Goal: Task Accomplishment & Management: Use online tool/utility

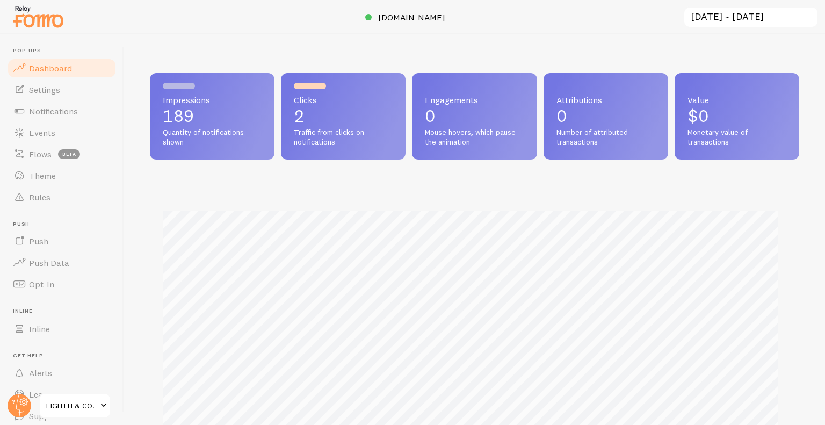
scroll to position [536793, 536434]
click at [60, 137] on link "Events" at bounding box center [61, 132] width 111 height 21
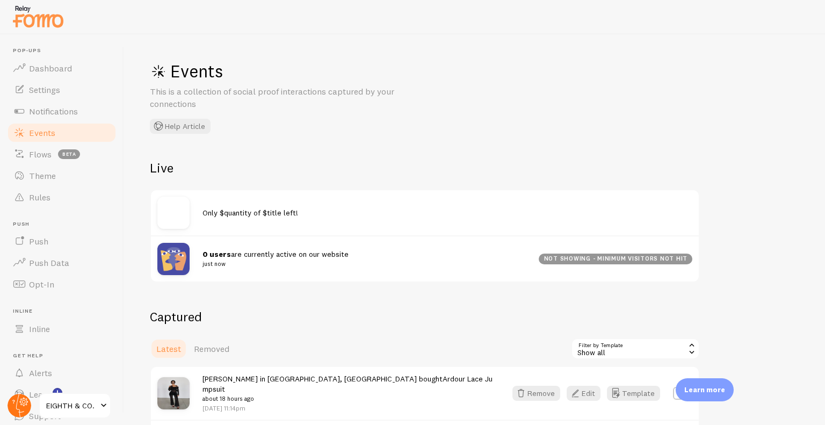
click at [18, 399] on icon at bounding box center [20, 406] width 8 height 24
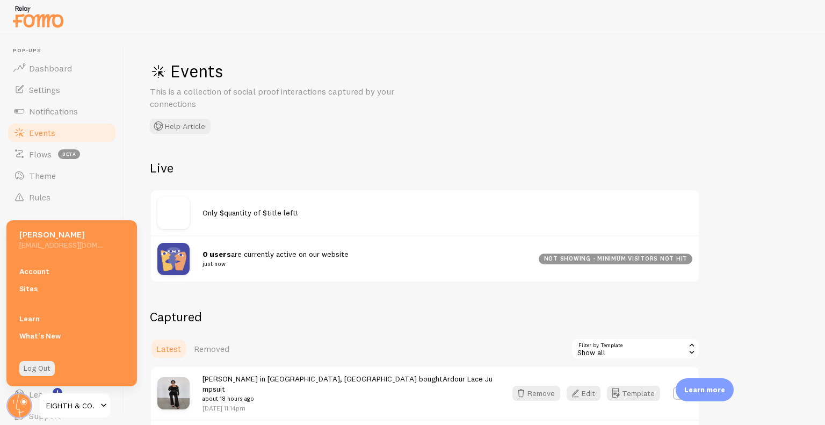
click at [47, 128] on span "Events" at bounding box center [42, 132] width 26 height 11
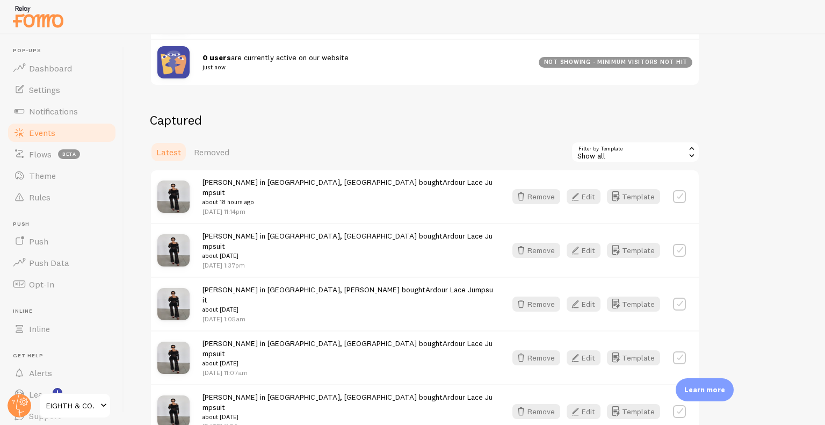
scroll to position [197, 0]
click at [78, 107] on link "Notifications" at bounding box center [61, 110] width 111 height 21
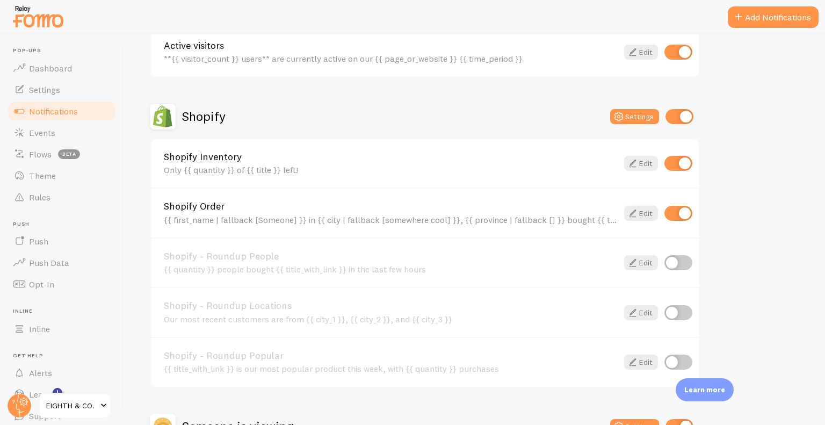
scroll to position [316, 0]
click at [85, 134] on link "Events" at bounding box center [61, 132] width 111 height 21
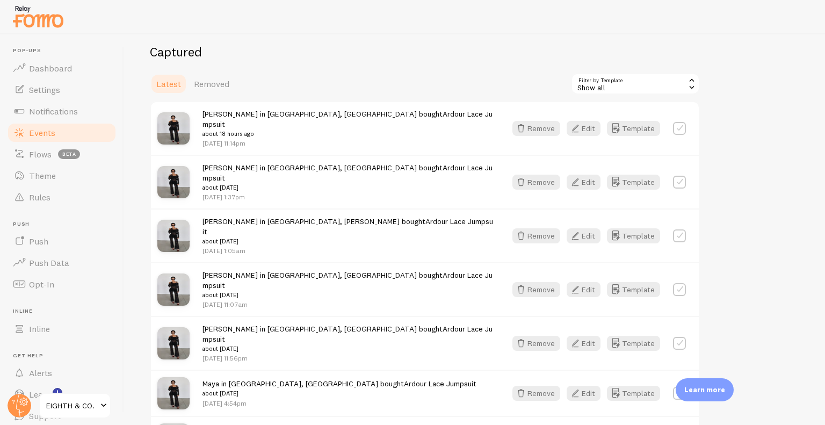
scroll to position [264, 0]
click at [62, 105] on link "Notifications" at bounding box center [61, 110] width 111 height 21
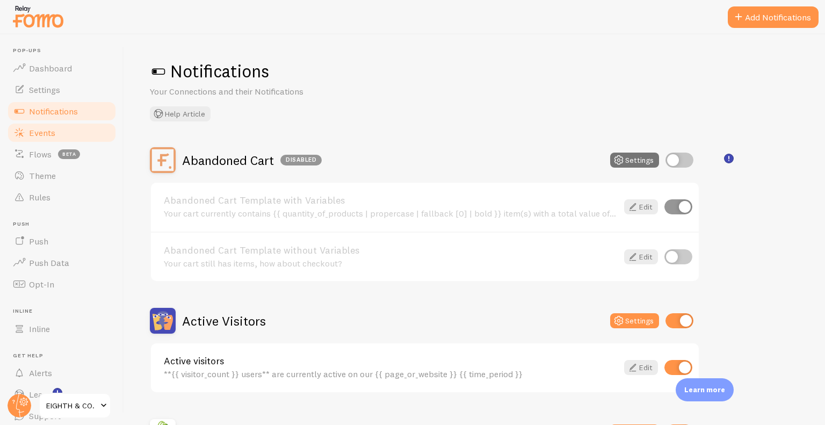
click at [63, 137] on link "Events" at bounding box center [61, 132] width 111 height 21
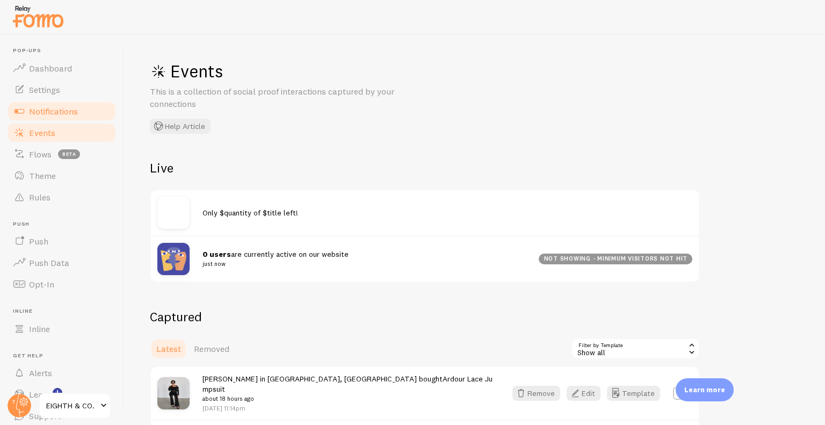
click at [69, 103] on link "Notifications" at bounding box center [61, 110] width 111 height 21
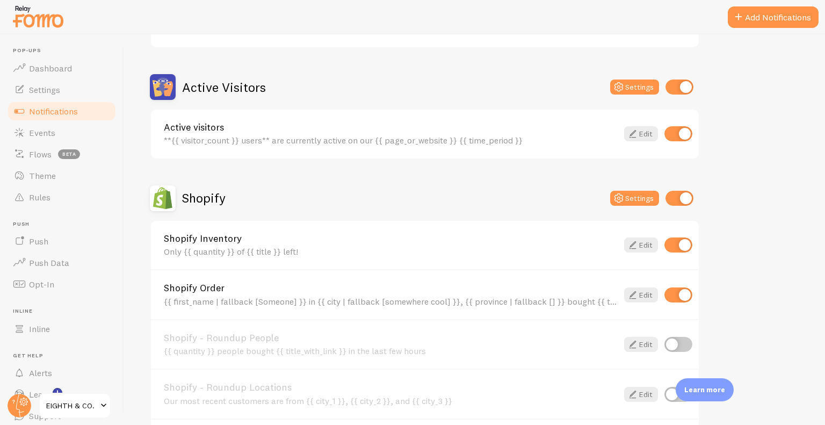
scroll to position [238, 0]
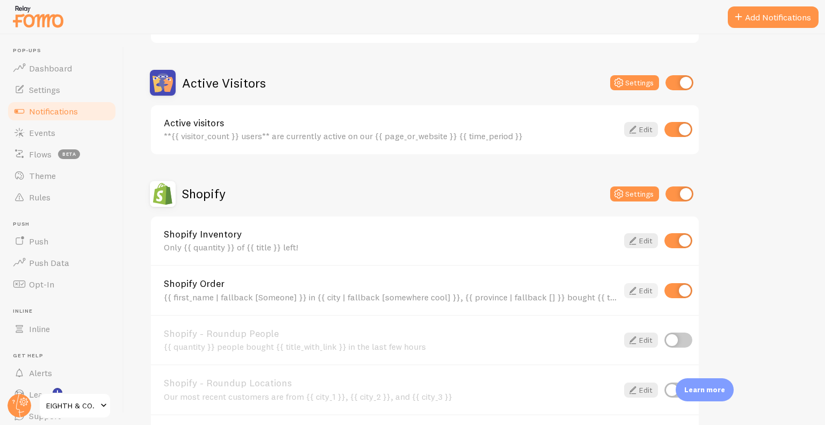
click at [634, 283] on link "Edit" at bounding box center [641, 290] width 34 height 15
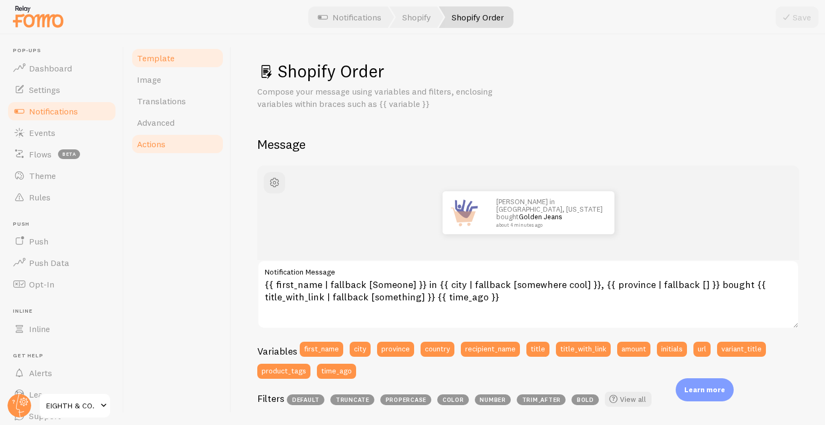
click at [162, 145] on span "Actions" at bounding box center [151, 144] width 28 height 11
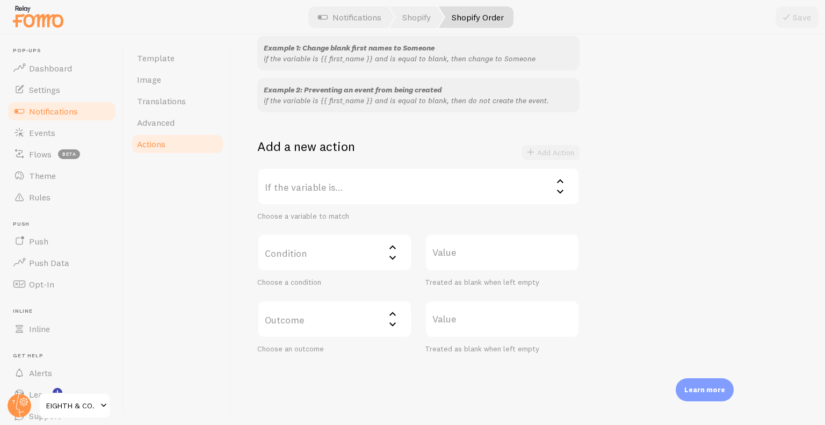
scroll to position [113, 0]
click at [398, 202] on label "If the variable is..." at bounding box center [418, 185] width 322 height 38
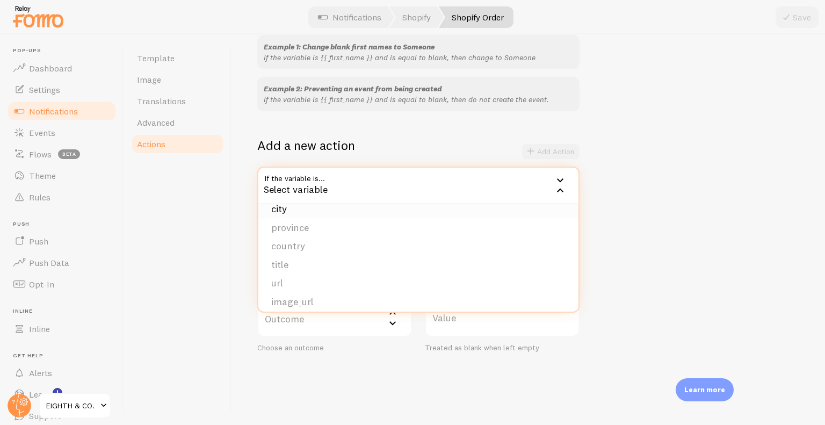
scroll to position [30, 0]
click at [343, 259] on li "title" at bounding box center [418, 264] width 320 height 19
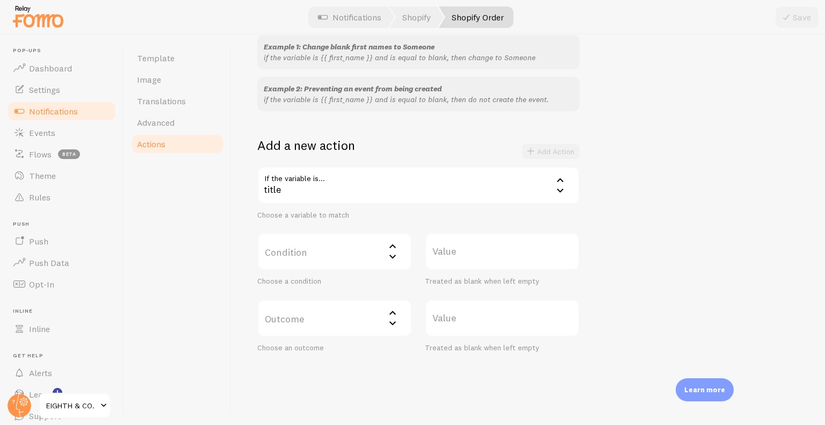
click at [370, 251] on label "Condition" at bounding box center [334, 252] width 155 height 38
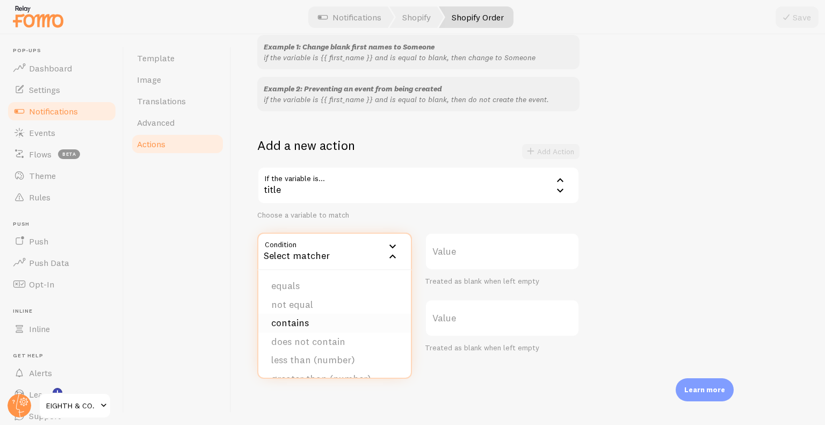
click at [325, 322] on li "contains" at bounding box center [334, 323] width 153 height 19
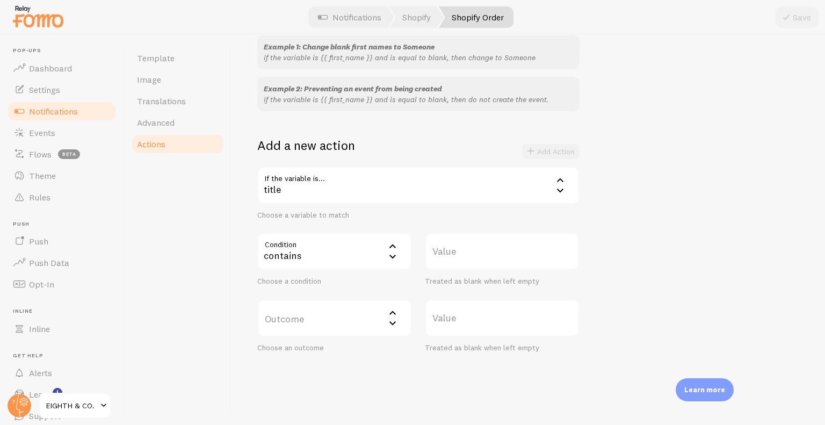
click at [451, 243] on label "Value" at bounding box center [502, 252] width 155 height 38
click at [451, 243] on input "Value" at bounding box center [502, 252] width 155 height 38
type input "ProductTitle"
click at [350, 307] on label "Outcome" at bounding box center [334, 318] width 155 height 38
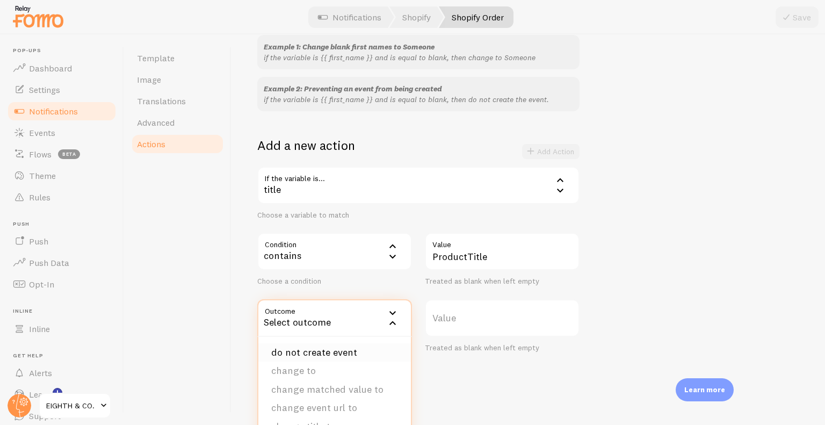
click at [309, 351] on li "do not create event" at bounding box center [334, 352] width 153 height 19
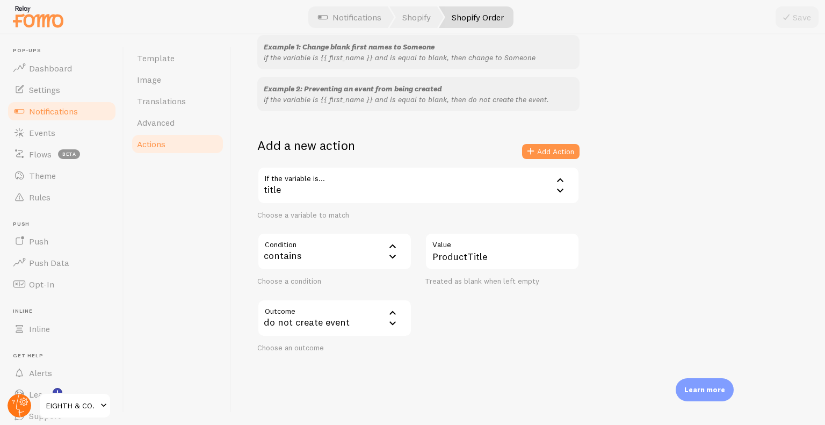
click at [25, 401] on icon at bounding box center [24, 402] width 4 height 4
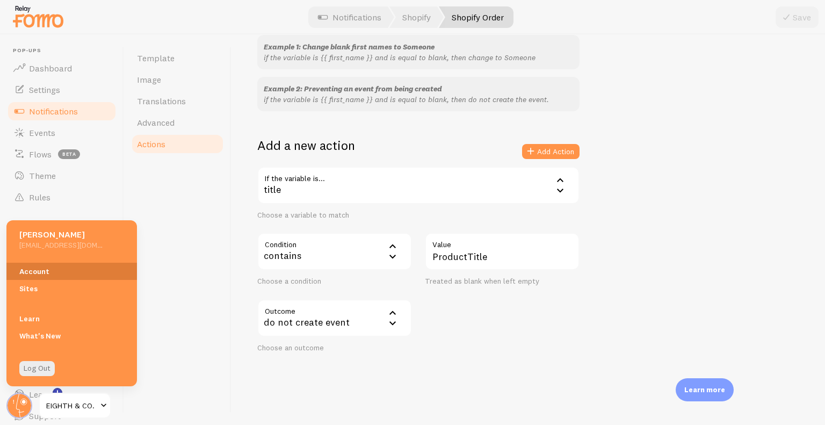
click at [71, 274] on link "Account" at bounding box center [71, 271] width 131 height 17
